Goal: Find specific fact

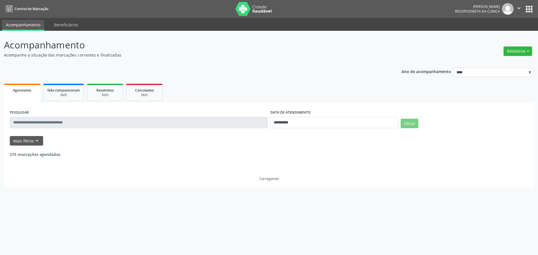
select select "*"
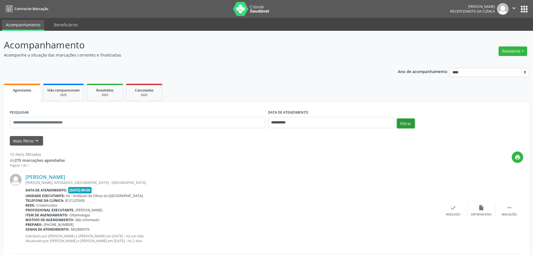
click at [404, 121] on button "Filtrar" at bounding box center [406, 124] width 18 height 10
click at [406, 122] on button "Filtrar" at bounding box center [406, 124] width 18 height 10
click at [406, 124] on button "Filtrar" at bounding box center [406, 124] width 18 height 10
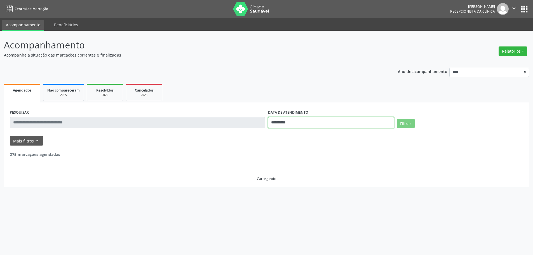
click at [300, 123] on input "**********" at bounding box center [331, 122] width 126 height 11
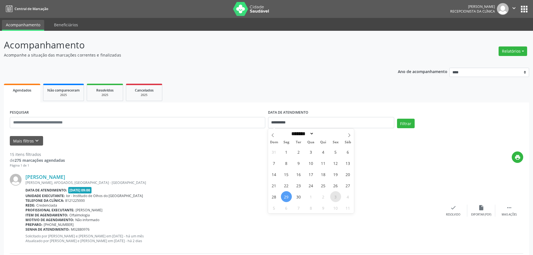
click at [335, 197] on span "3" at bounding box center [335, 196] width 11 height 11
type input "**********"
click at [337, 199] on span "3" at bounding box center [335, 196] width 11 height 11
click at [409, 126] on button "Filtrar" at bounding box center [406, 124] width 18 height 10
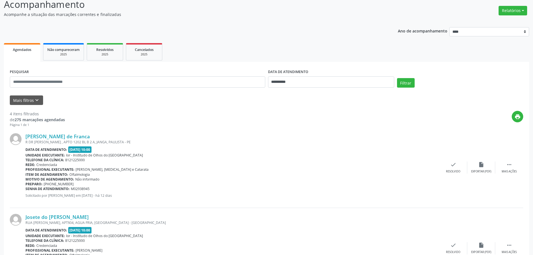
scroll to position [28, 0]
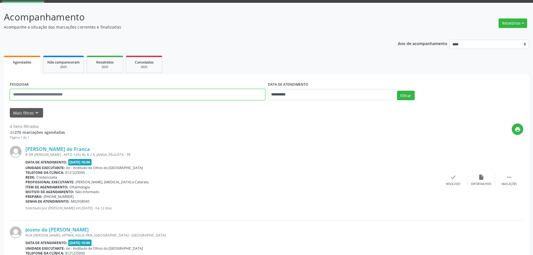
click at [31, 92] on input "text" at bounding box center [138, 94] width 256 height 11
type input "**********"
click at [401, 97] on button "Filtrar" at bounding box center [406, 96] width 18 height 10
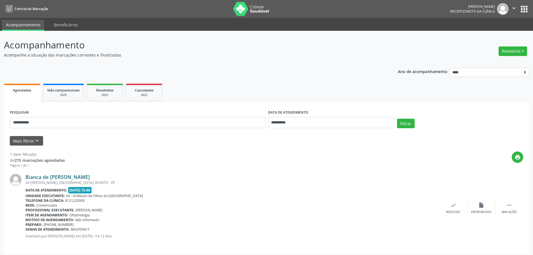
click at [35, 179] on link "Bianca de [PERSON_NAME]" at bounding box center [57, 177] width 64 height 6
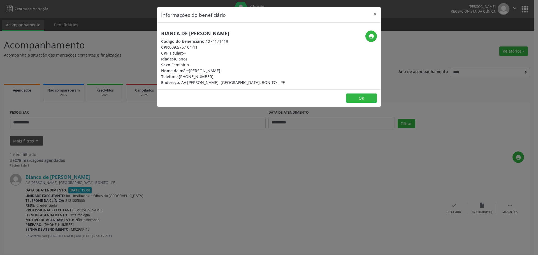
drag, startPoint x: 161, startPoint y: 32, endPoint x: 246, endPoint y: 32, distance: 84.9
click at [246, 32] on h5 "Bianca de [PERSON_NAME]" at bounding box center [223, 34] width 124 height 6
copy h5 "Bianca de [PERSON_NAME]"
drag, startPoint x: 171, startPoint y: 47, endPoint x: 200, endPoint y: 49, distance: 29.2
click at [200, 49] on div "CPF: 009.575.104-11" at bounding box center [223, 47] width 124 height 6
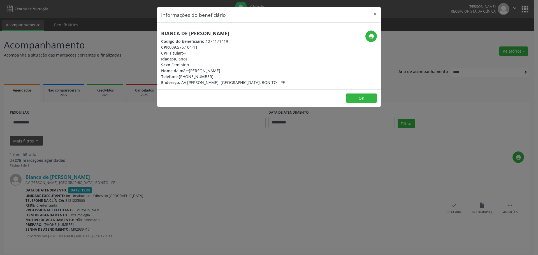
copy div "009.575.104-11"
click at [279, 150] on div "Informações do beneficiário × Bianca de [PERSON_NAME] Código do beneficiário: 1…" at bounding box center [269, 127] width 538 height 255
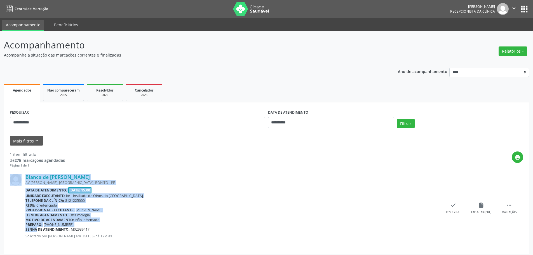
drag, startPoint x: 25, startPoint y: 229, endPoint x: 29, endPoint y: 230, distance: 4.6
click at [29, 230] on div "Bianca de [PERSON_NAME] AV [PERSON_NAME], [GEOGRAPHIC_DATA], [GEOGRAPHIC_DATA] …" at bounding box center [267, 208] width 514 height 80
click at [158, 223] on div "Preparo: [PHONE_NUMBER]" at bounding box center [232, 224] width 414 height 5
click at [26, 231] on div "Bianca de [PERSON_NAME] AV [PERSON_NAME], [GEOGRAPHIC_DATA], [GEOGRAPHIC_DATA] …" at bounding box center [267, 208] width 514 height 80
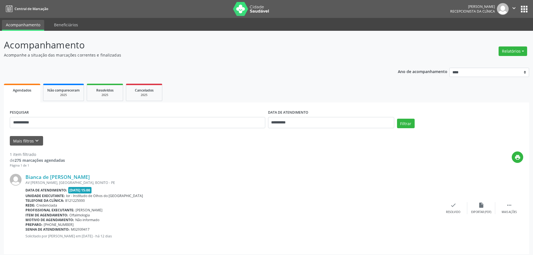
click at [27, 231] on b "Senha de atendimento:" at bounding box center [47, 229] width 44 height 5
drag, startPoint x: 25, startPoint y: 231, endPoint x: 92, endPoint y: 230, distance: 66.1
click at [92, 230] on div "Senha de atendimento: M02939417" at bounding box center [232, 229] width 414 height 5
copy div "Senha de atendimento: M02939417"
